Goal: Find specific fact: Find specific fact

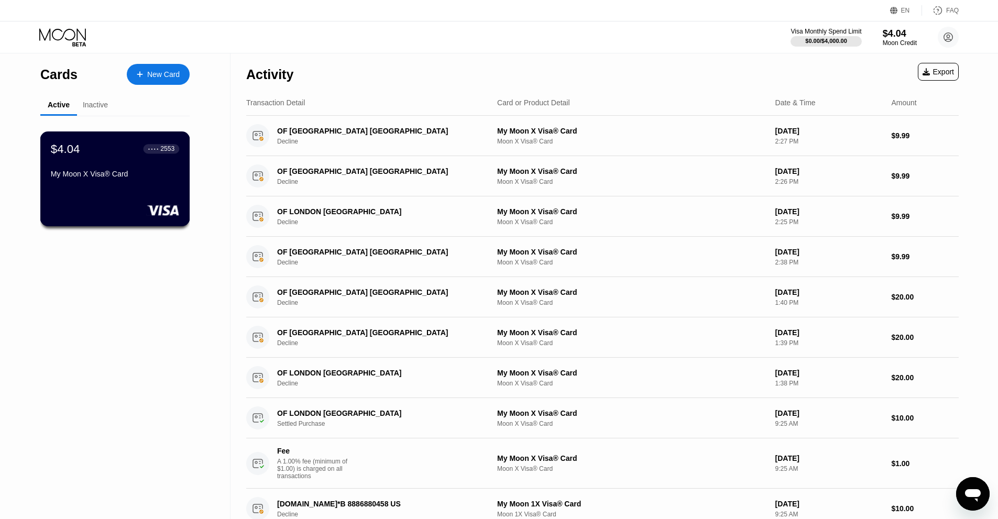
click at [133, 218] on div "$4.04 ● ● ● ● 2553 My Moon X Visa® Card" at bounding box center [115, 178] width 150 height 95
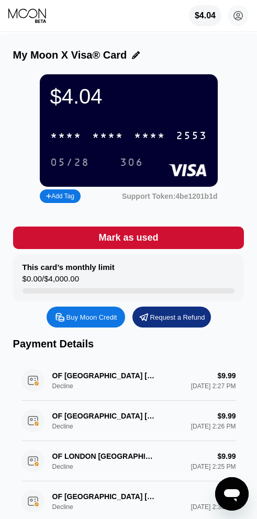
click at [133, 116] on div "$4.04 * * * * * * * * * * * * 2553 05/28 306" at bounding box center [129, 130] width 178 height 113
click at [162, 140] on div "* * * *" at bounding box center [149, 136] width 31 height 12
click at [69, 169] on div "05/28" at bounding box center [69, 163] width 39 height 12
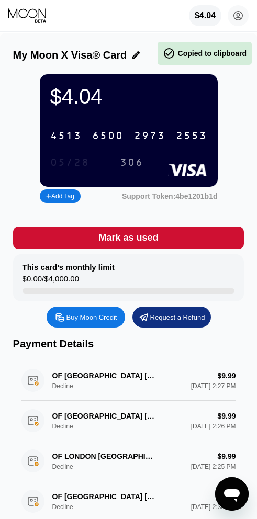
drag, startPoint x: 88, startPoint y: 169, endPoint x: 34, endPoint y: 173, distance: 55.2
click at [34, 173] on div "$4.04 4513 6500 2973 2553 05/28 306 Add Tag Support Token: 4be1201b1d" at bounding box center [128, 139] width 231 height 131
click at [60, 168] on div "05/28" at bounding box center [69, 163] width 39 height 12
